Goal: Task Accomplishment & Management: Complete application form

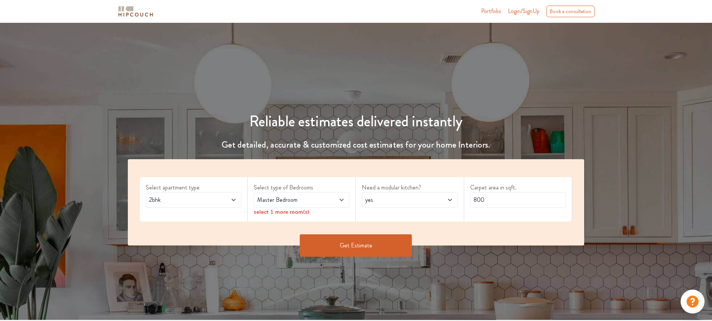
click at [344, 201] on icon at bounding box center [342, 200] width 6 height 6
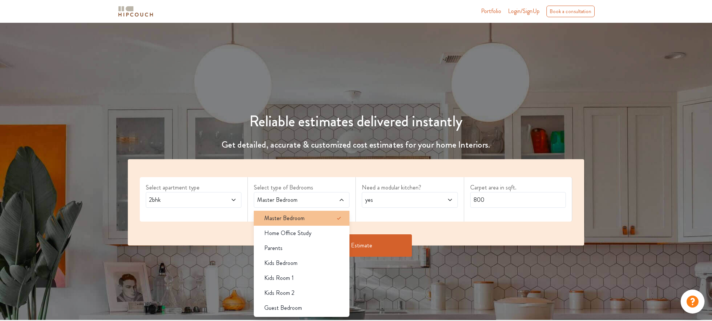
click at [311, 220] on div "Master Bedroom" at bounding box center [303, 218] width 91 height 9
click at [408, 199] on span "yes" at bounding box center [397, 199] width 67 height 9
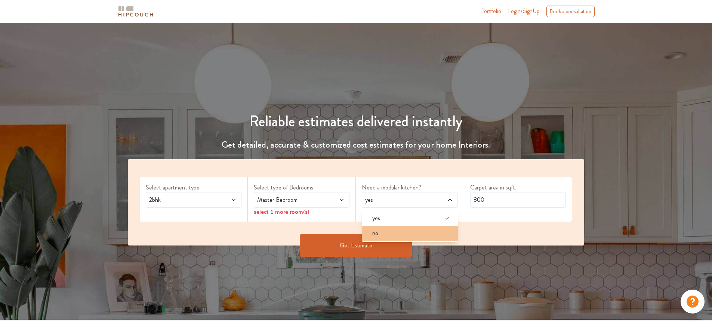
click at [388, 231] on div "no" at bounding box center [411, 233] width 91 height 9
drag, startPoint x: 491, startPoint y: 199, endPoint x: 457, endPoint y: 200, distance: 34.0
click at [457, 200] on div "Select apartment type 2bhk Select type of Bedrooms Master Bedroom select 1 more…" at bounding box center [356, 202] width 457 height 86
click at [367, 242] on button "Get Estimate" at bounding box center [356, 245] width 112 height 22
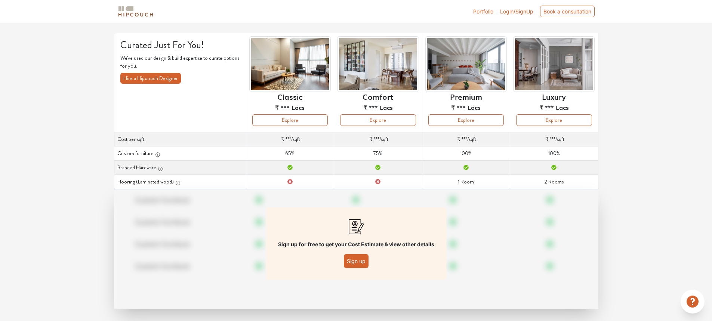
scroll to position [46, 0]
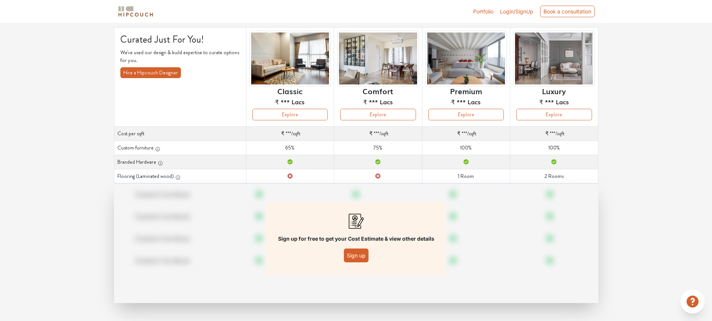
click at [360, 255] on button "Sign up" at bounding box center [356, 256] width 25 height 14
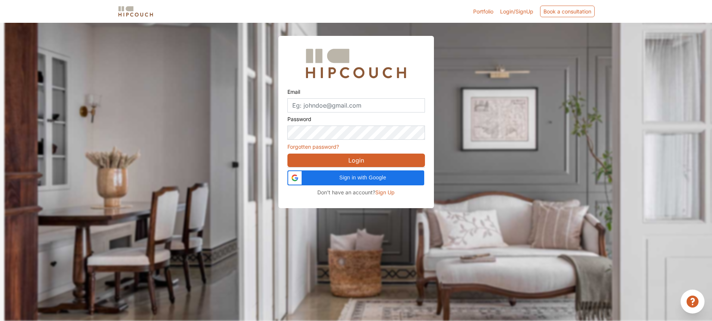
scroll to position [23, 0]
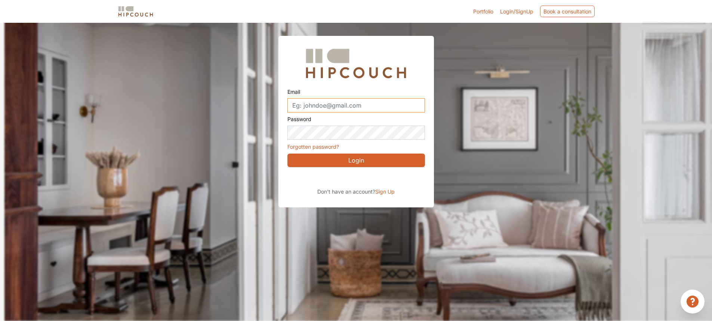
click at [350, 102] on input "Email" at bounding box center [356, 105] width 138 height 14
